Goal: Information Seeking & Learning: Learn about a topic

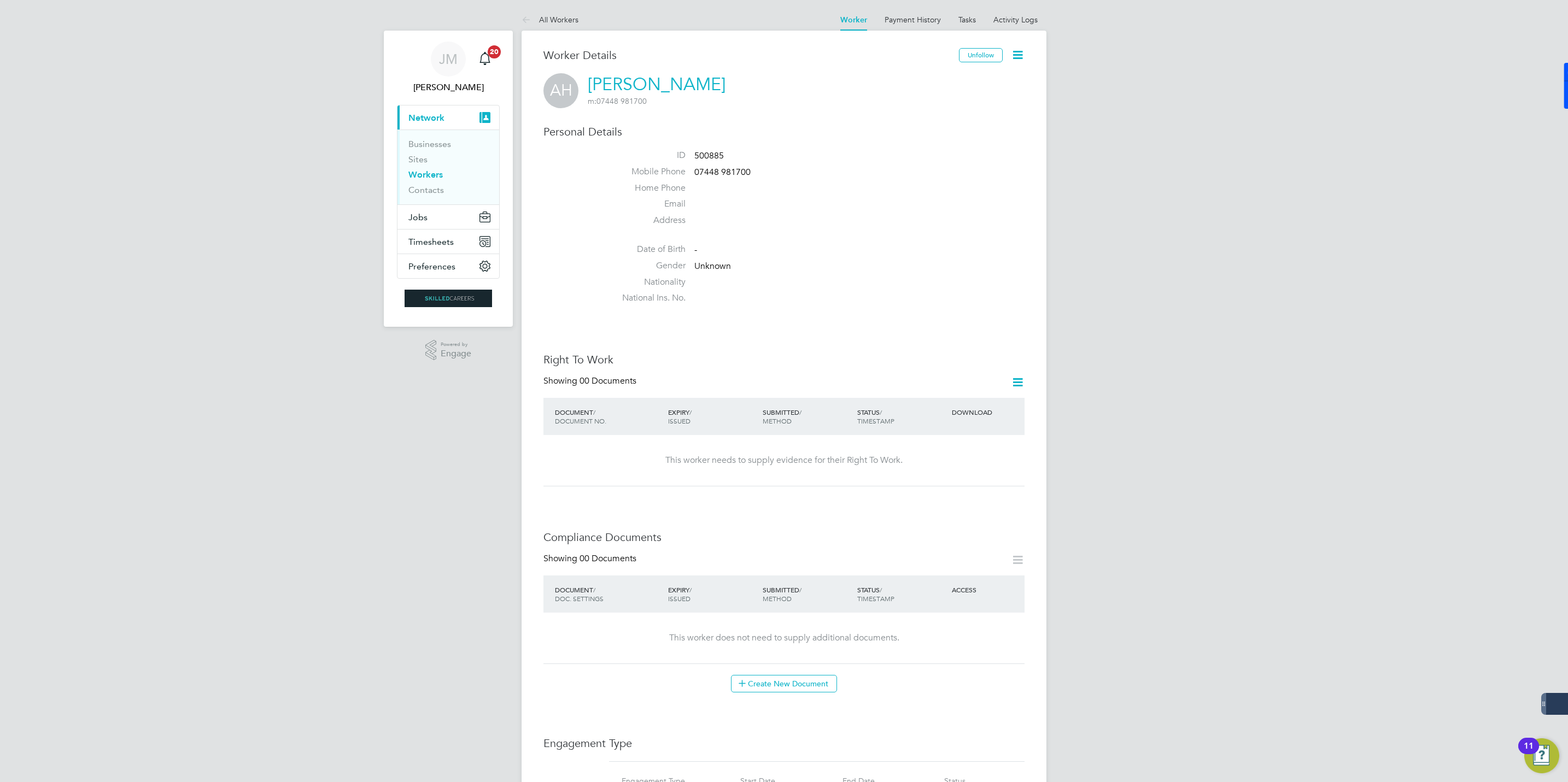
click at [553, 15] on link "All Workers" at bounding box center [550, 20] width 57 height 10
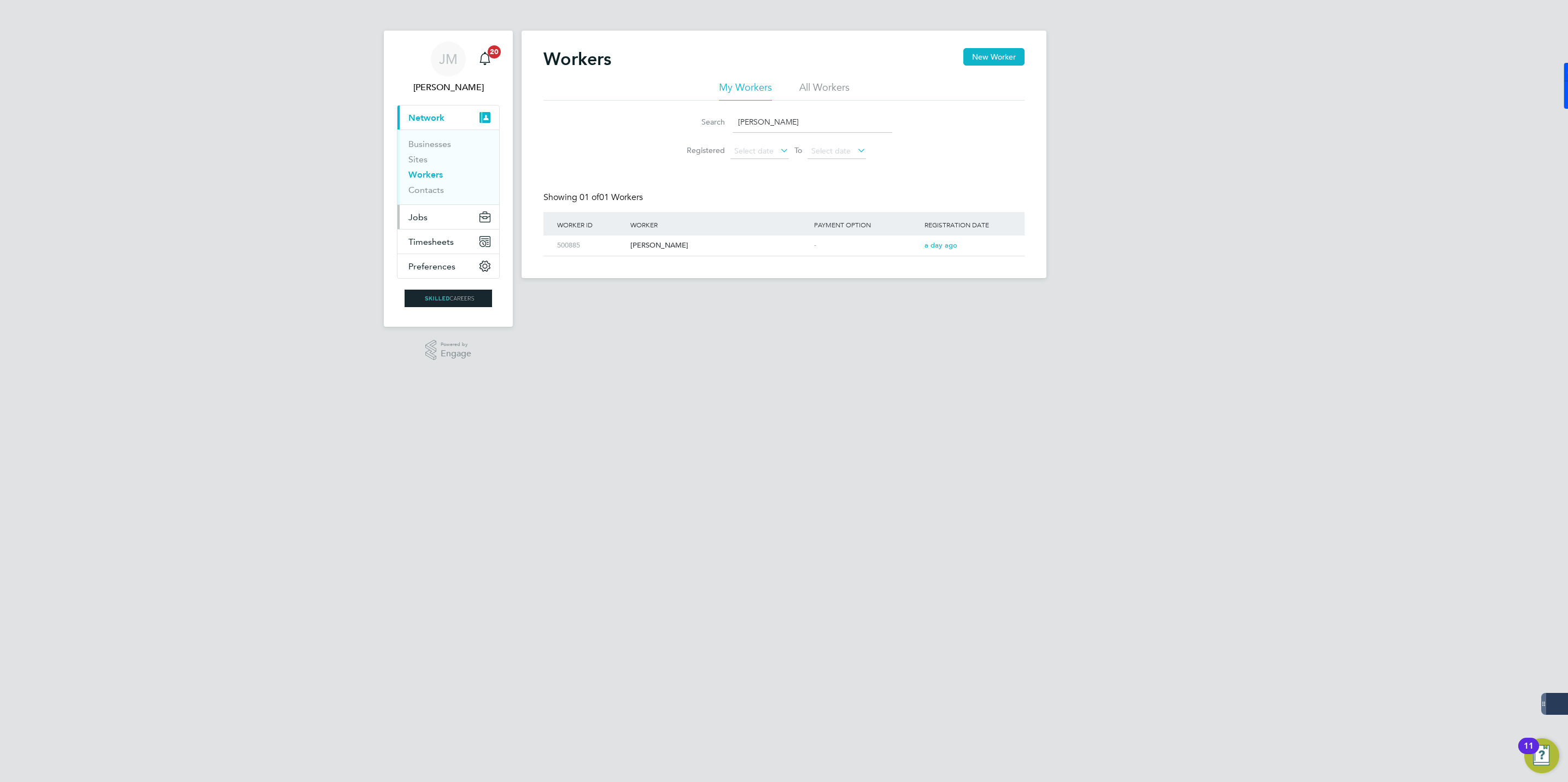
click at [421, 215] on span "Jobs" at bounding box center [418, 217] width 19 height 10
click at [427, 187] on link "Vacancies" at bounding box center [427, 184] width 39 height 10
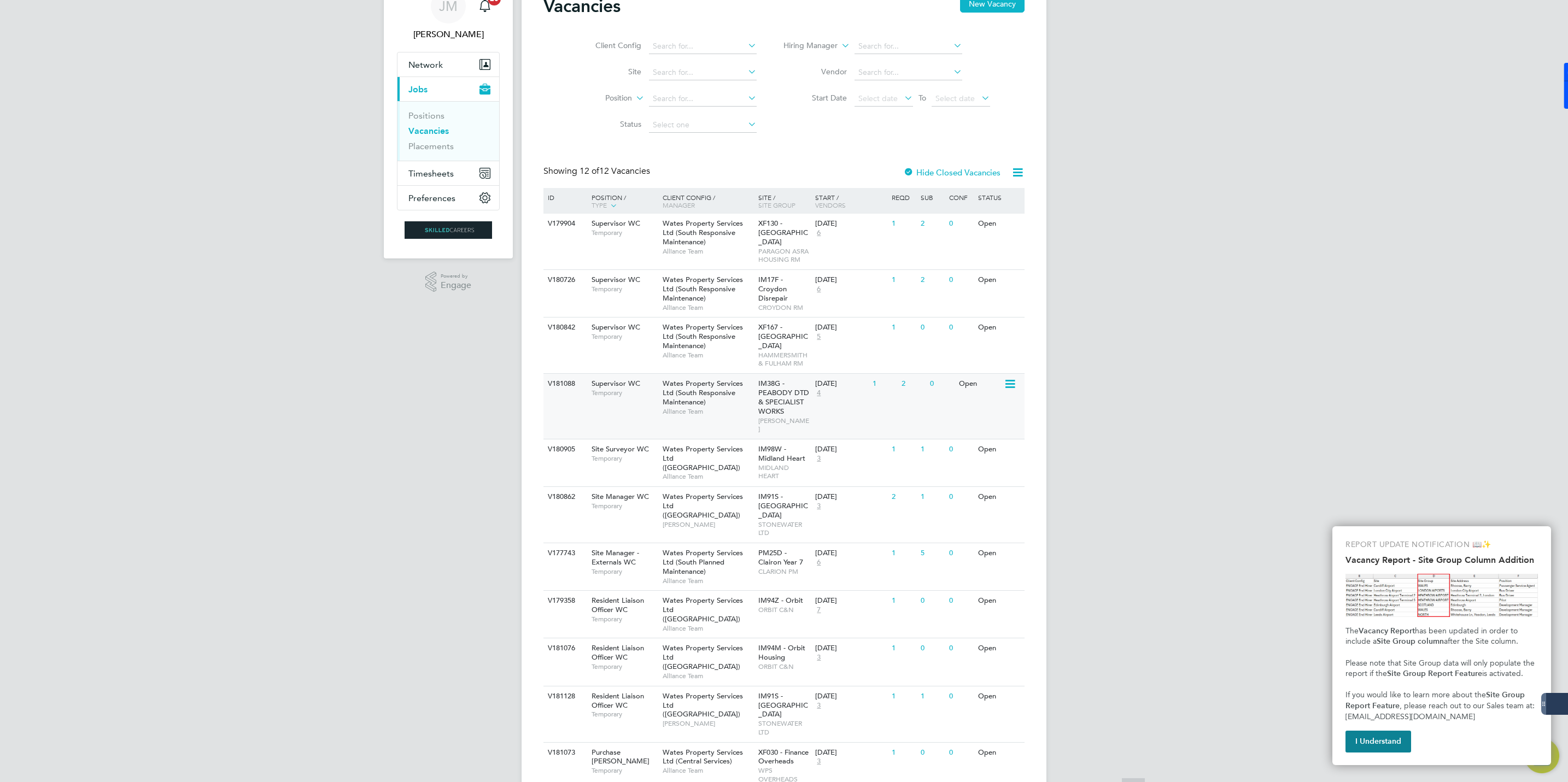
scroll to position [105, 0]
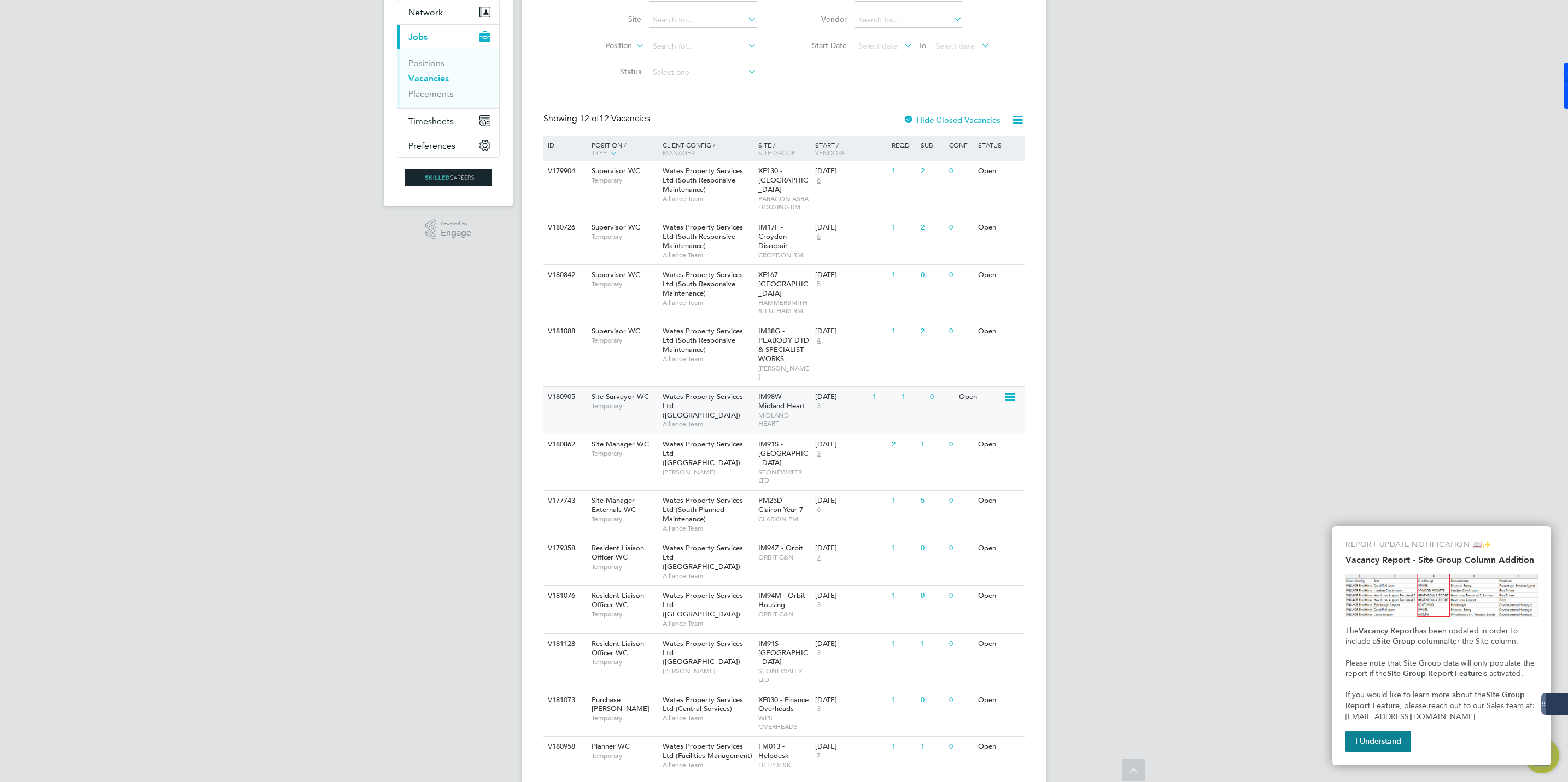
click at [820, 401] on span "3" at bounding box center [819, 406] width 7 height 9
click at [619, 392] on span "Site Surveyor WC" at bounding box center [621, 396] width 58 height 9
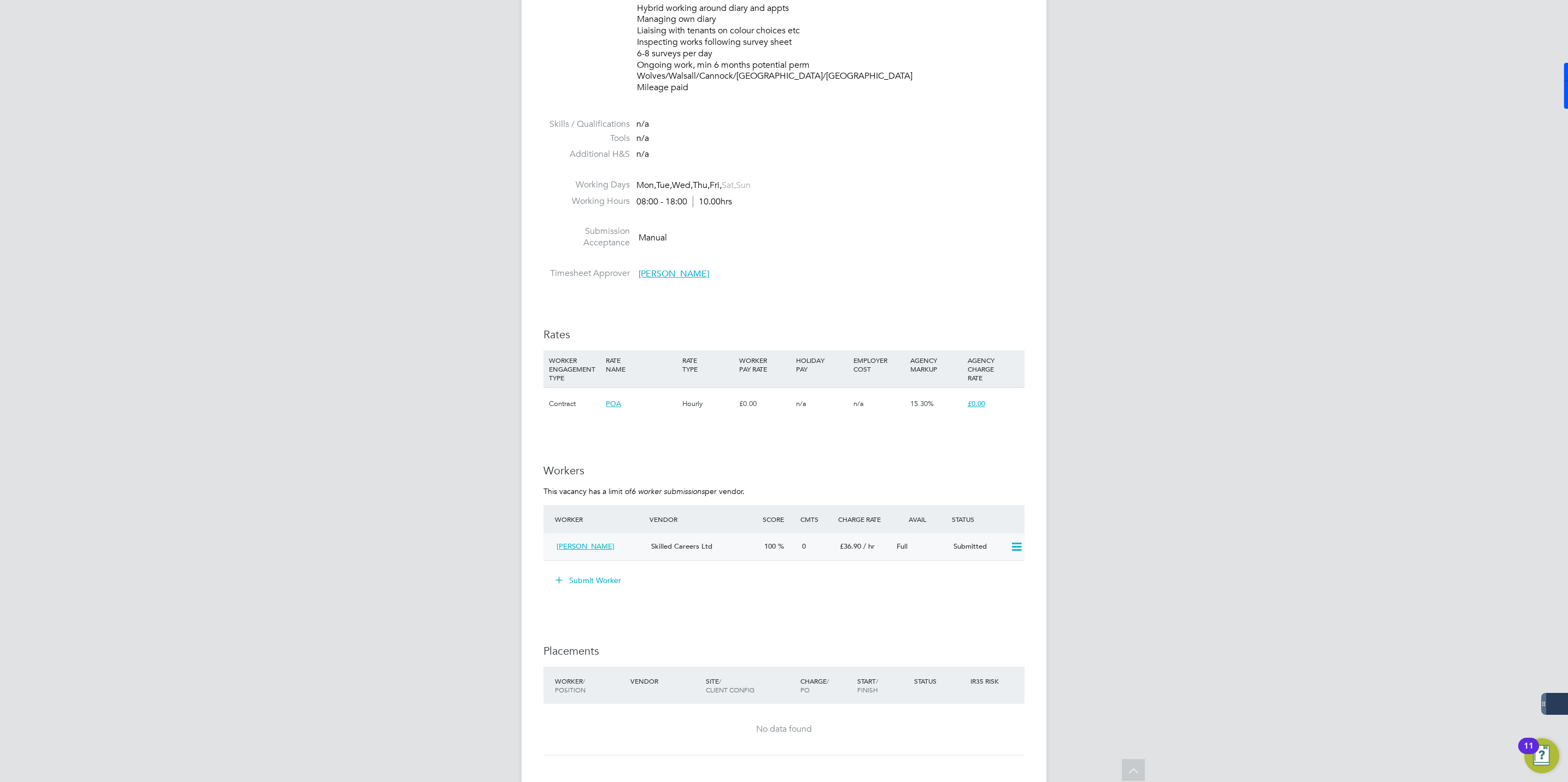
click at [1015, 545] on icon at bounding box center [1017, 547] width 13 height 9
click at [990, 467] on h3 "Workers" at bounding box center [784, 470] width 481 height 14
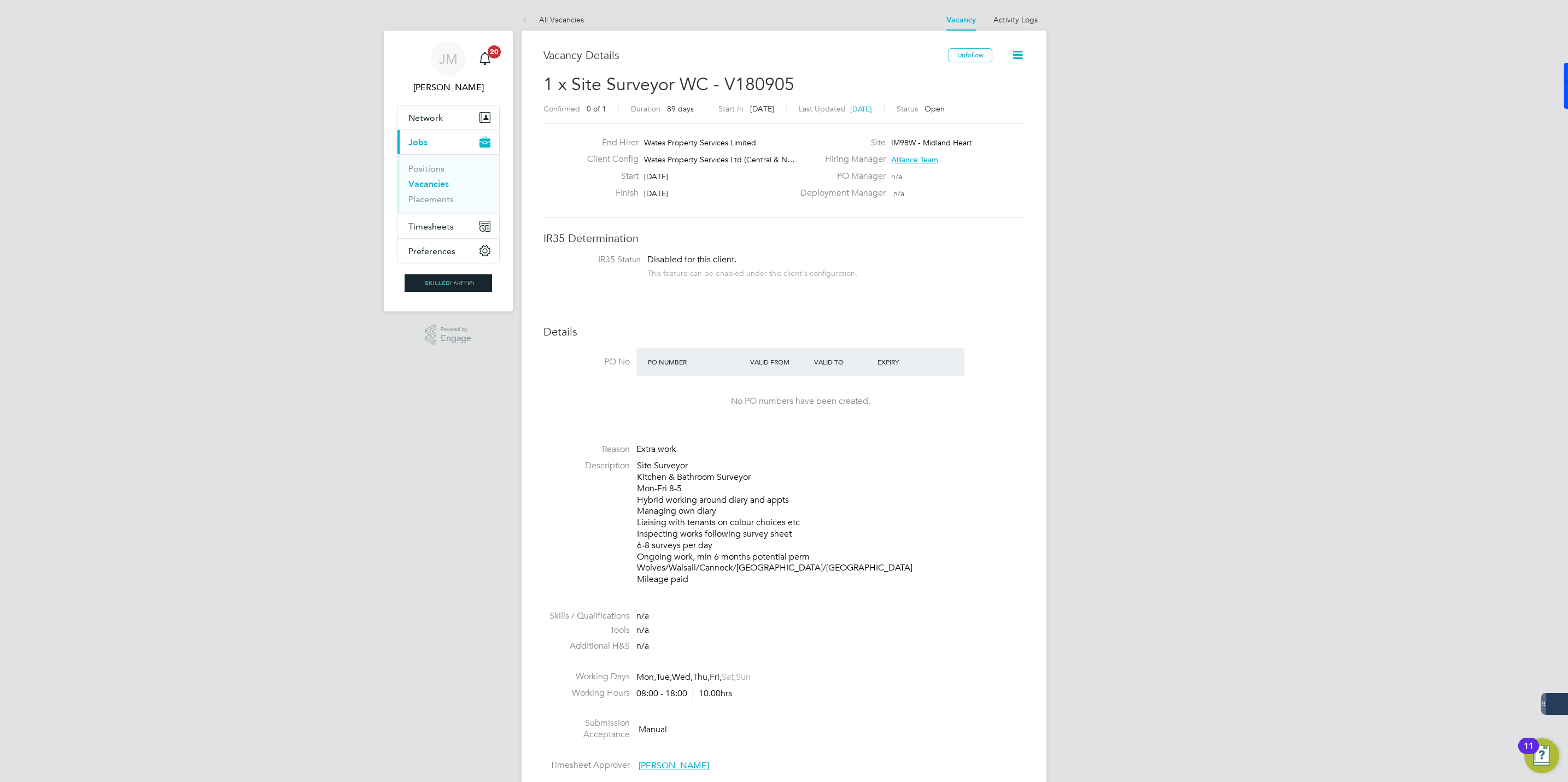
click at [554, 17] on link "All Vacancies" at bounding box center [553, 20] width 63 height 10
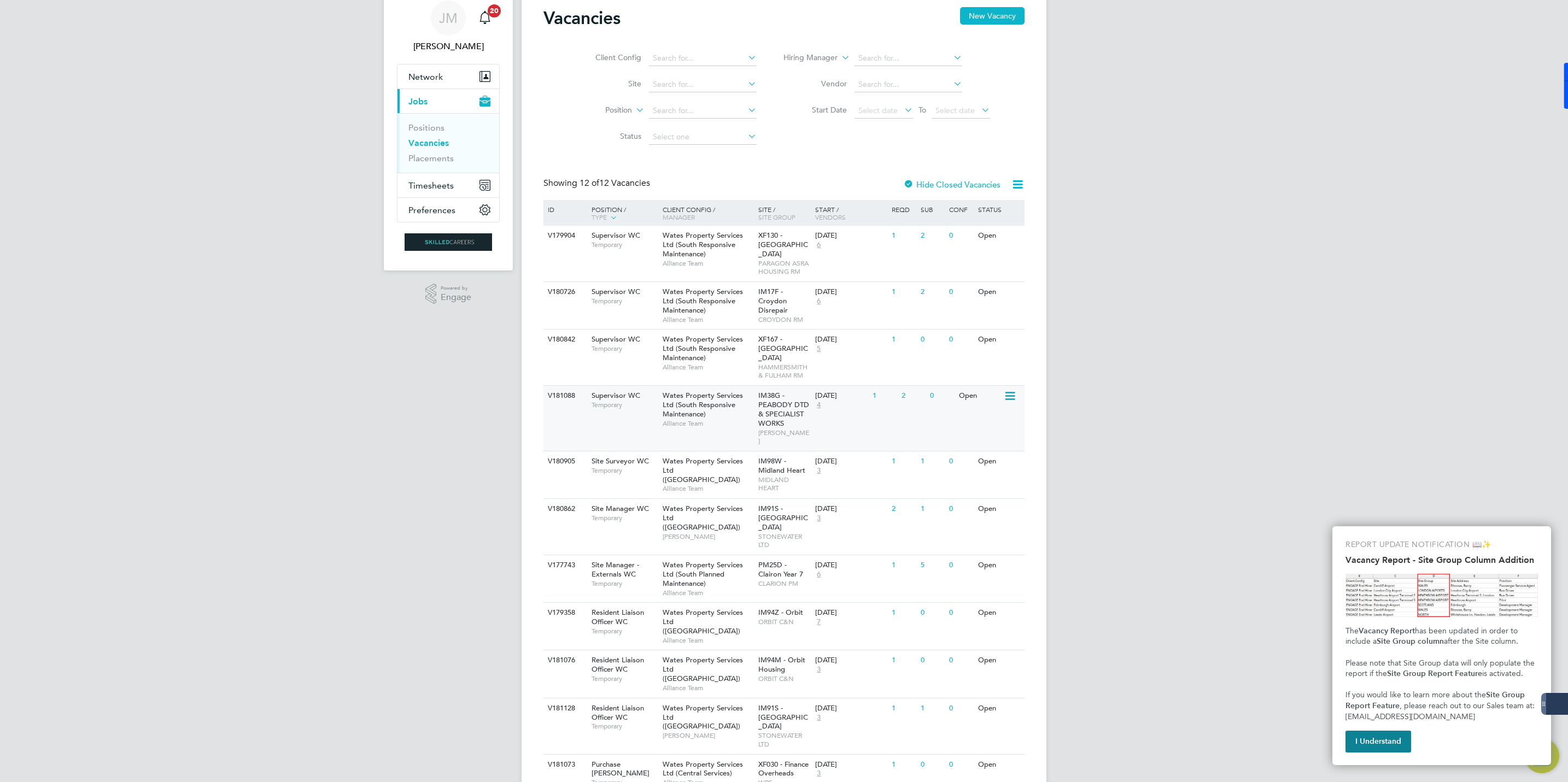
scroll to position [105, 0]
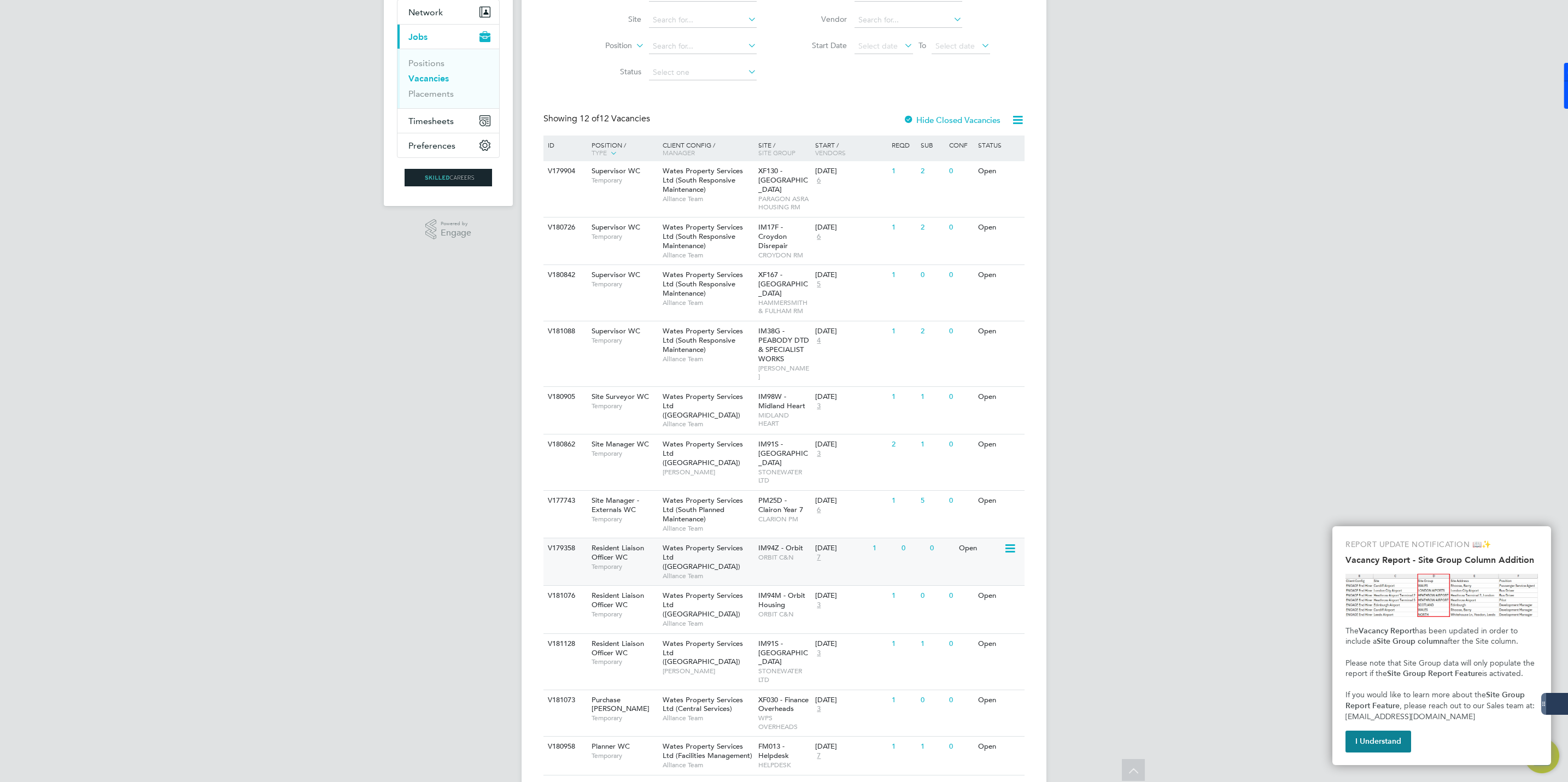
click at [642, 543] on span "Resident Liaison Officer WC" at bounding box center [618, 552] width 53 height 18
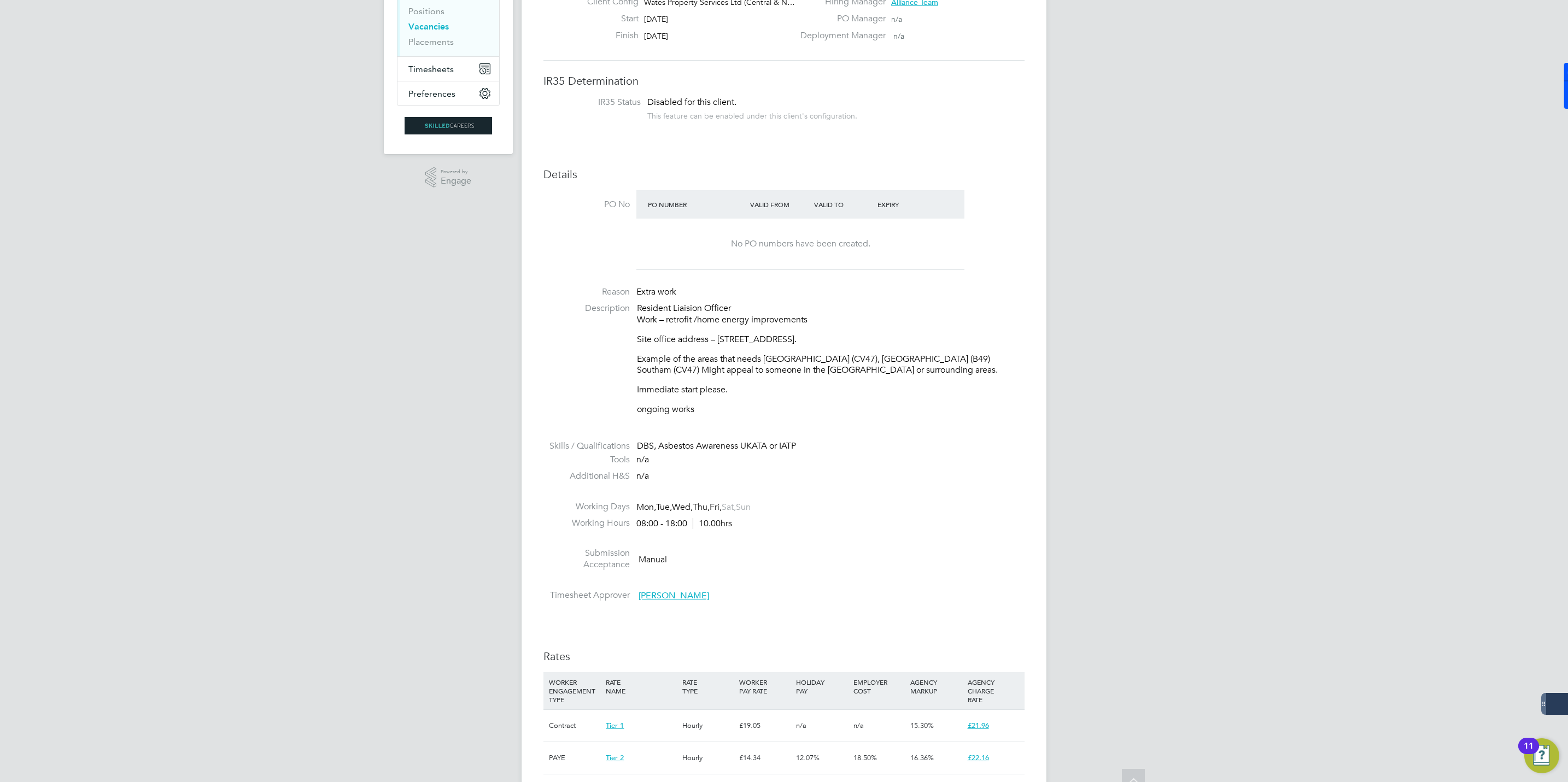
scroll to position [164, 0]
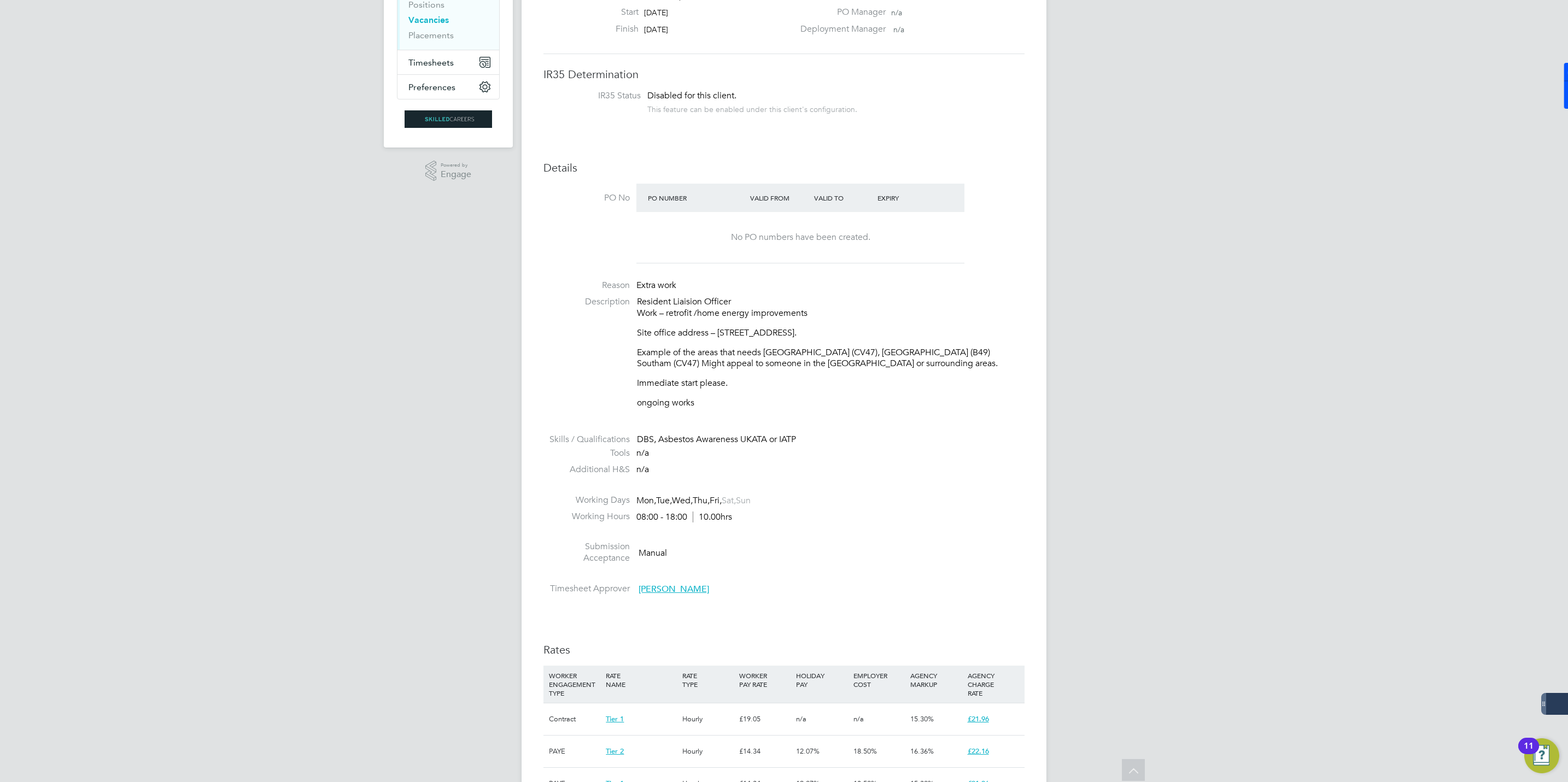
drag, startPoint x: 914, startPoint y: 333, endPoint x: 927, endPoint y: 330, distance: 13.3
click at [930, 330] on p "Site office address – Squab Hall Farm, Harbury Lane, Leamington Spa CV33 9QB." at bounding box center [831, 333] width 388 height 12
